Goal: Task Accomplishment & Management: Manage account settings

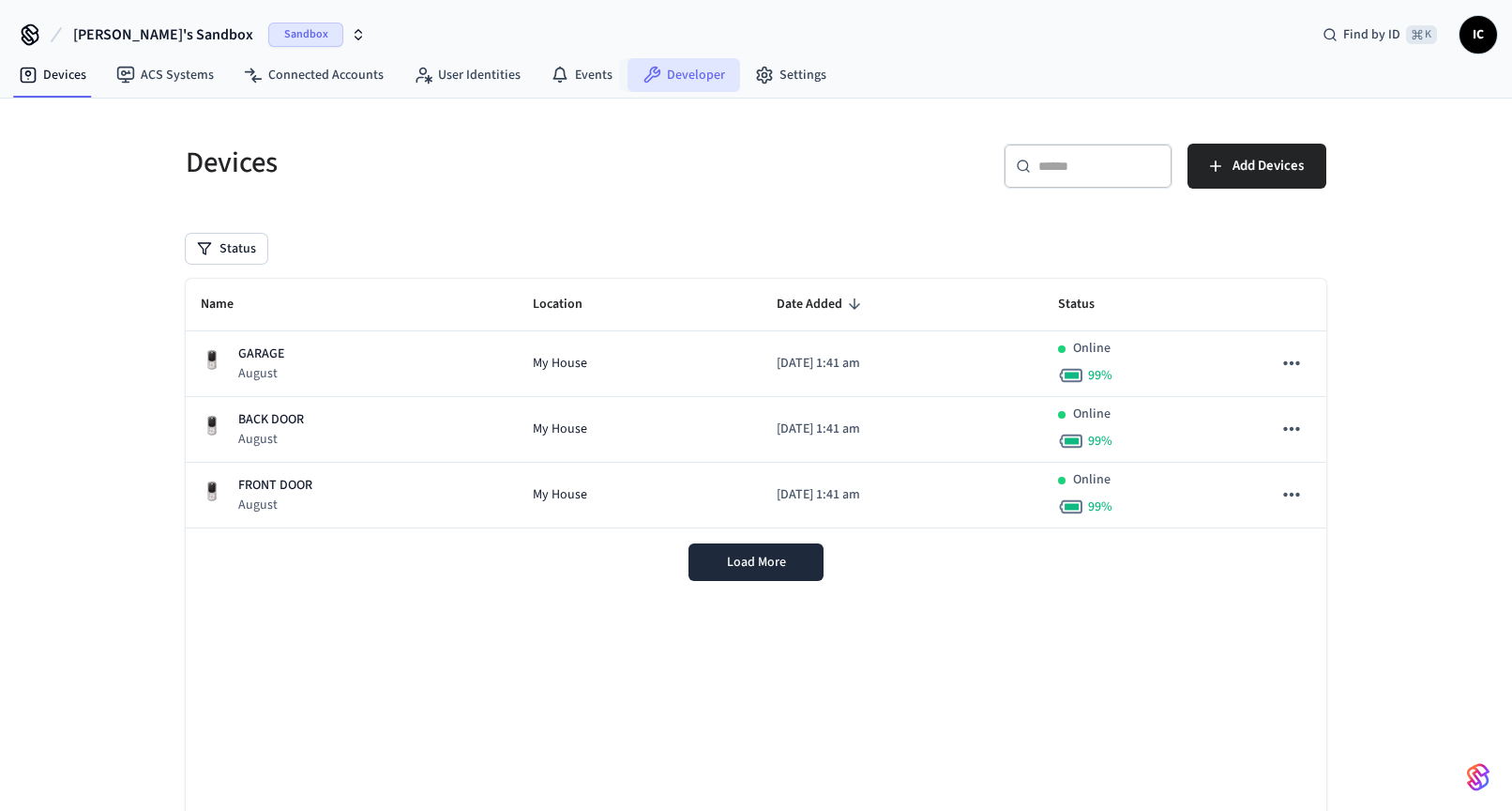
click at [665, 85] on link "Developer" at bounding box center [683, 75] width 113 height 34
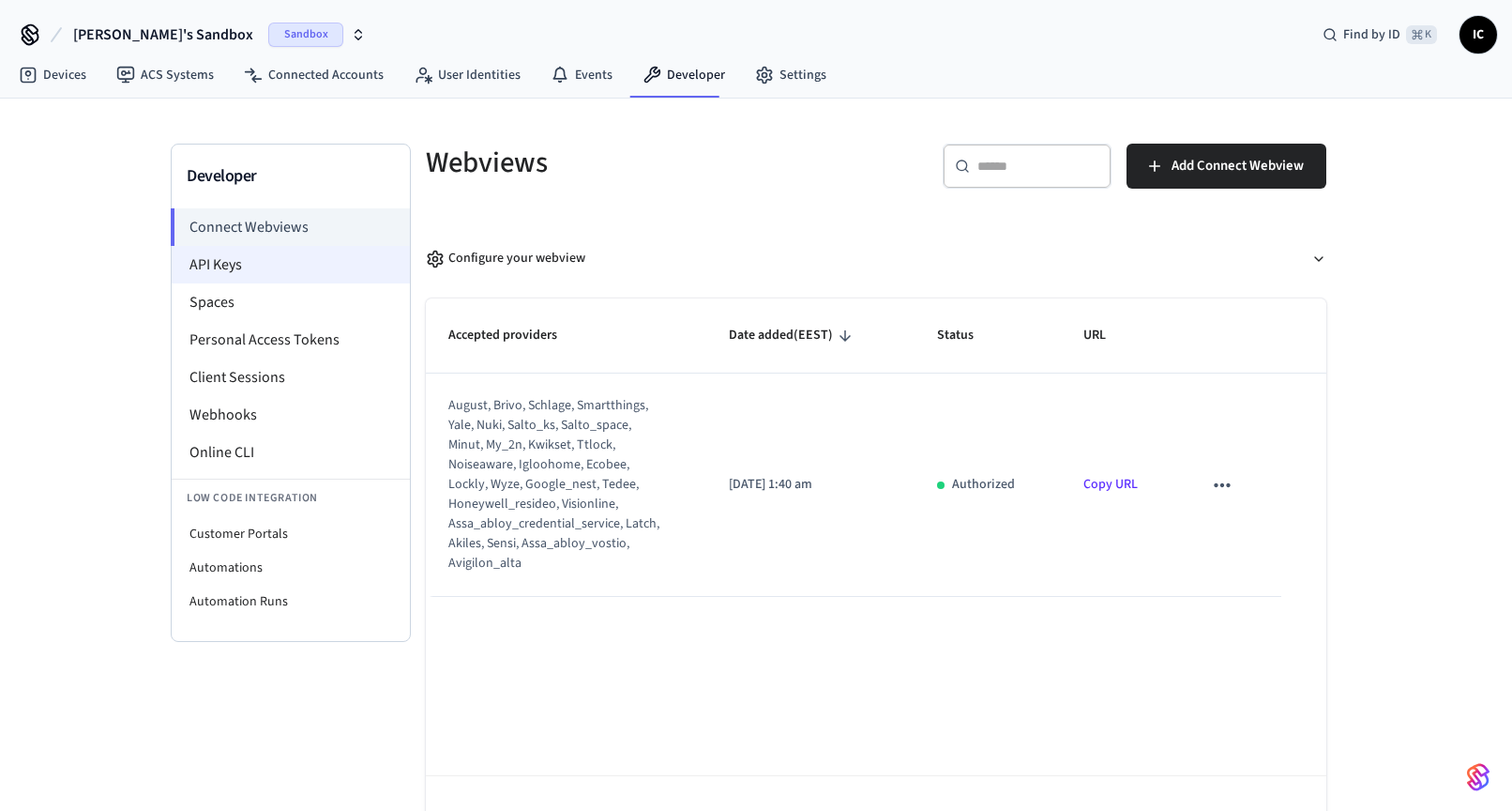
click at [272, 275] on li "API Keys" at bounding box center [291, 265] width 239 height 38
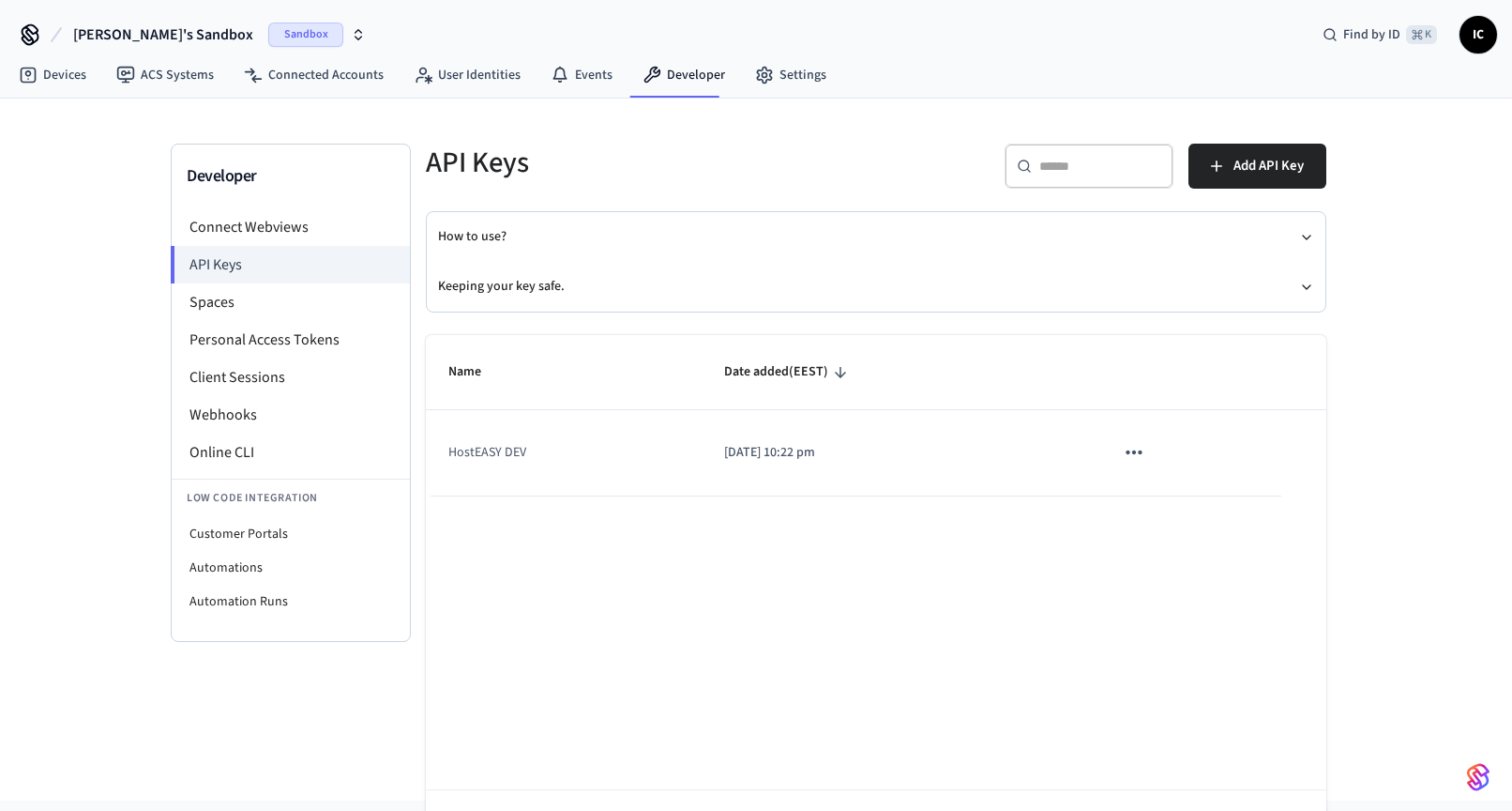
click at [514, 448] on td "HostEASY DEV" at bounding box center [563, 452] width 276 height 85
click at [1129, 454] on icon "sticky table" at bounding box center [1134, 452] width 16 height 4
click at [1041, 542] on div at bounding box center [763, 406] width 1526 height 811
click at [872, 454] on p "[DATE] 10:22 pm" at bounding box center [896, 452] width 345 height 20
click at [484, 453] on td "HostEASY DEV" at bounding box center [563, 452] width 276 height 85
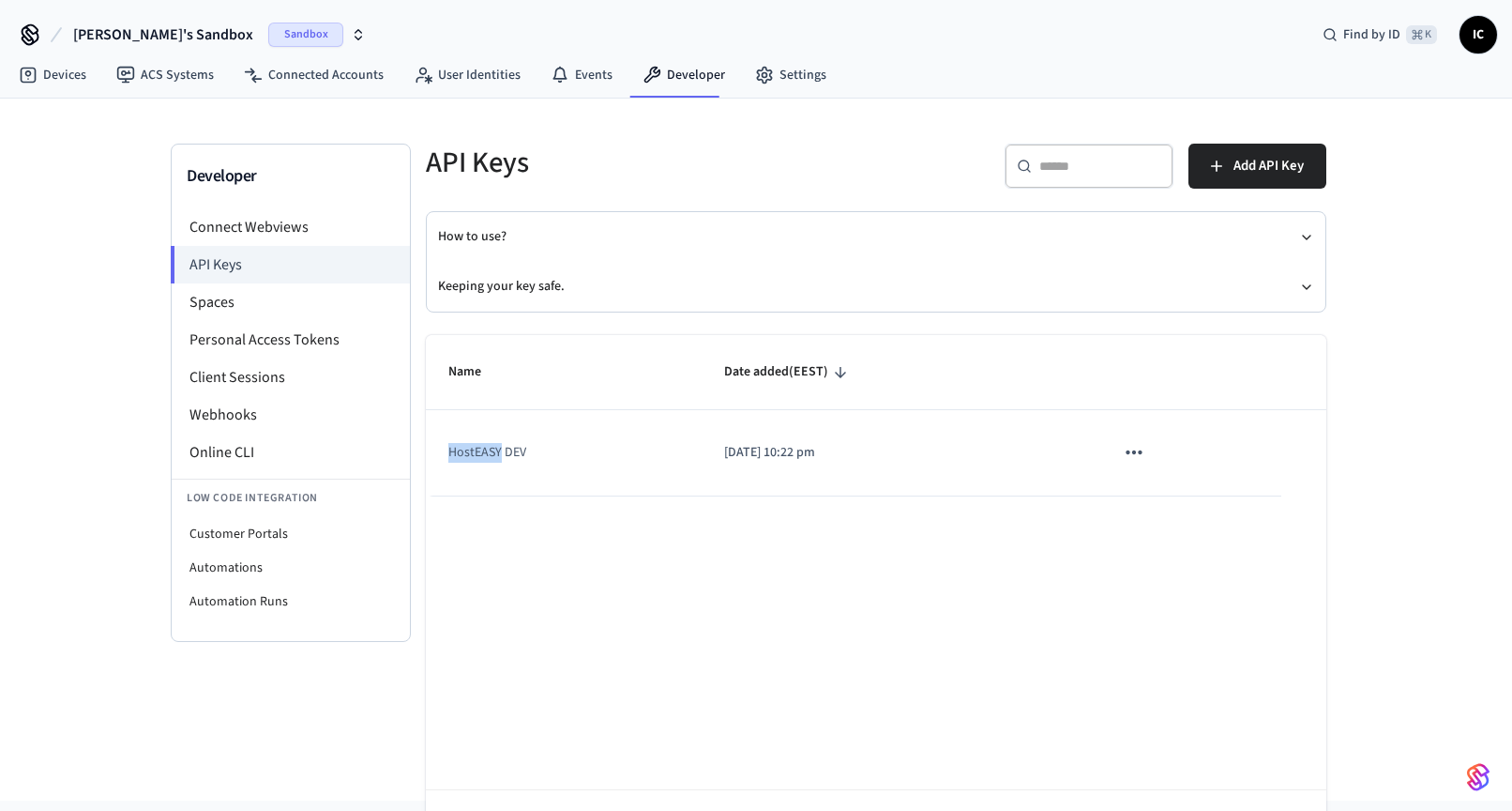
click at [484, 453] on td "HostEASY DEV" at bounding box center [563, 452] width 276 height 85
